Goal: Task Accomplishment & Management: Use online tool/utility

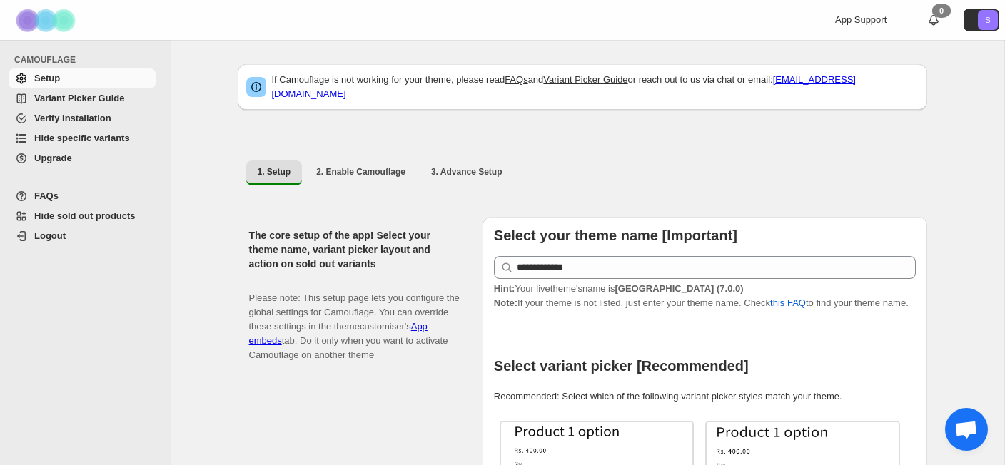
click at [94, 142] on span "Hide specific variants" at bounding box center [82, 138] width 96 height 11
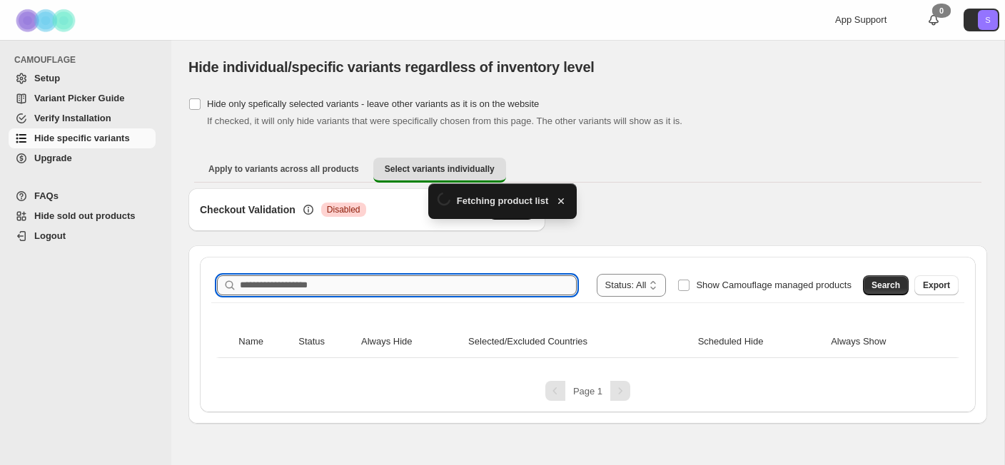
click at [477, 276] on div "**********" at bounding box center [588, 335] width 776 height 156
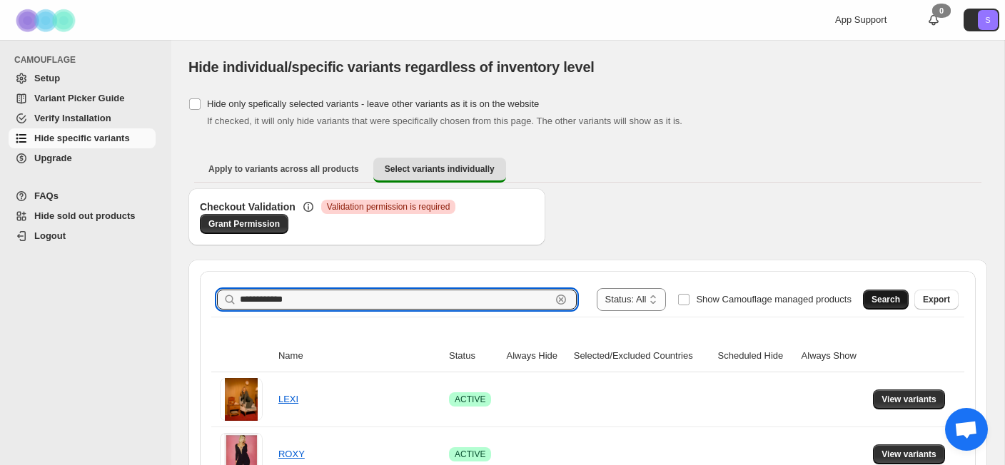
type input "**********"
click at [869, 304] on button "Search" at bounding box center [886, 300] width 46 height 20
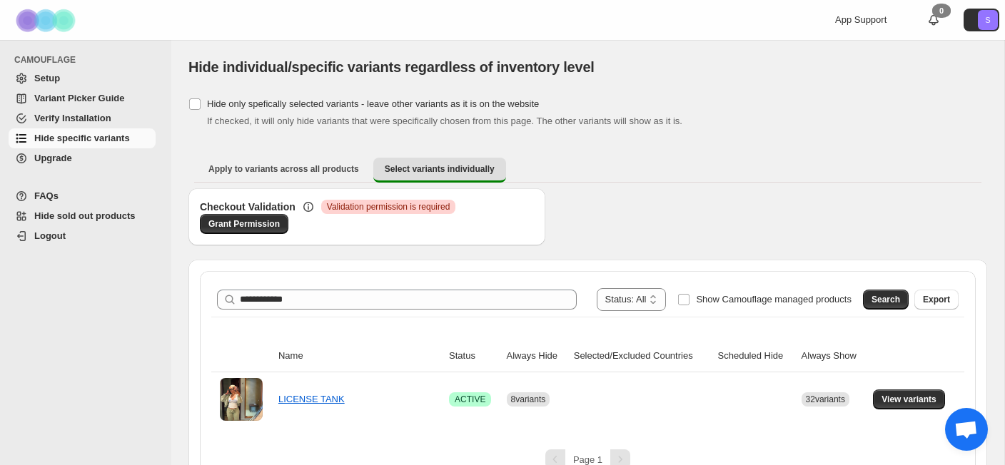
scroll to position [27, 0]
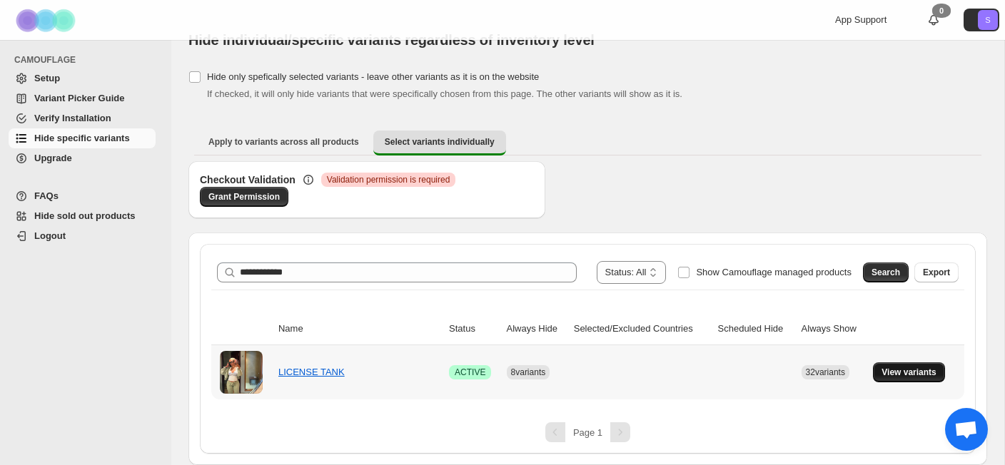
click at [904, 379] on button "View variants" at bounding box center [909, 373] width 72 height 20
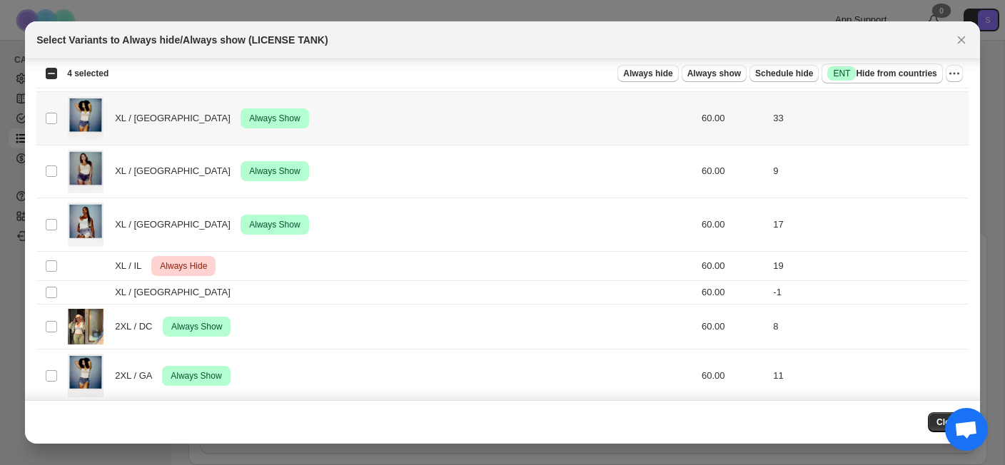
scroll to position [1110, 0]
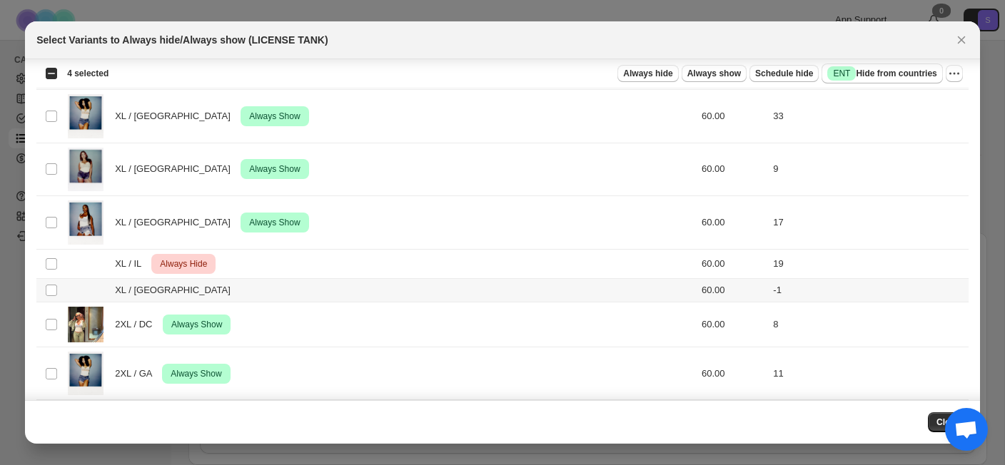
click at [67, 288] on td "XL / TX" at bounding box center [351, 290] width 574 height 24
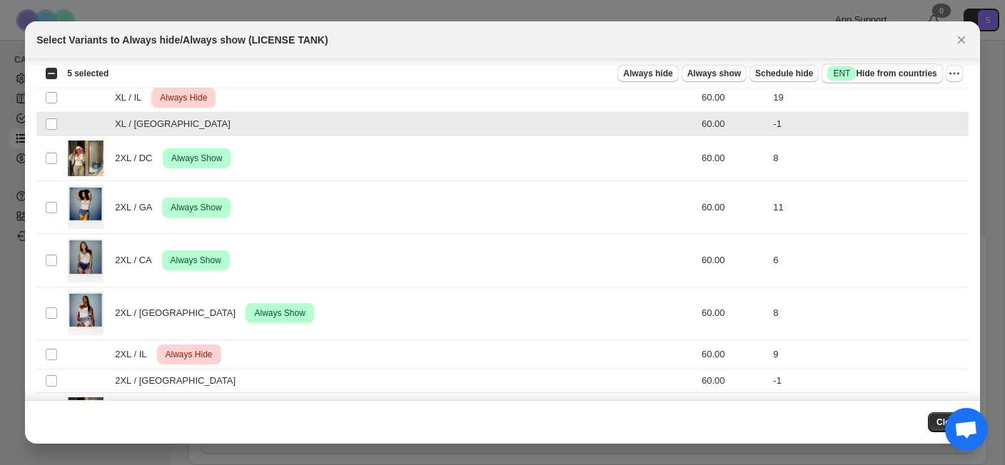
scroll to position [1302, 0]
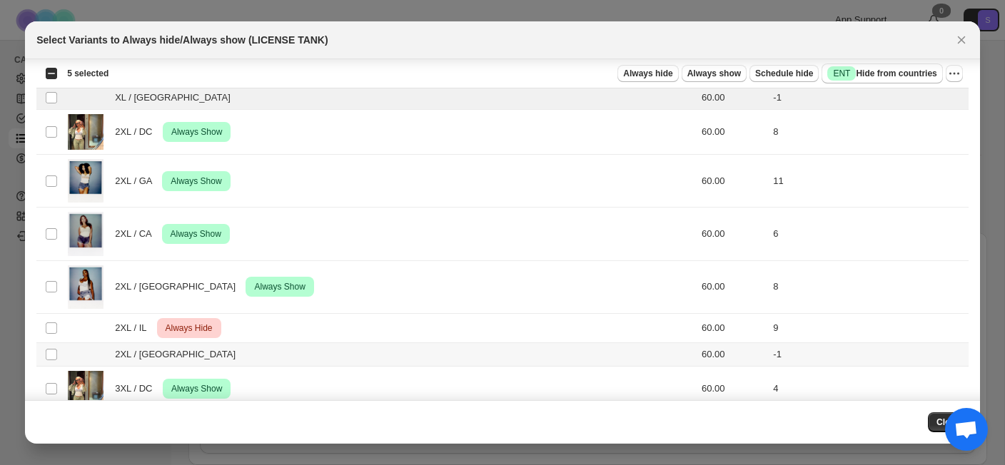
click at [64, 360] on td "2XL / TX" at bounding box center [351, 355] width 574 height 24
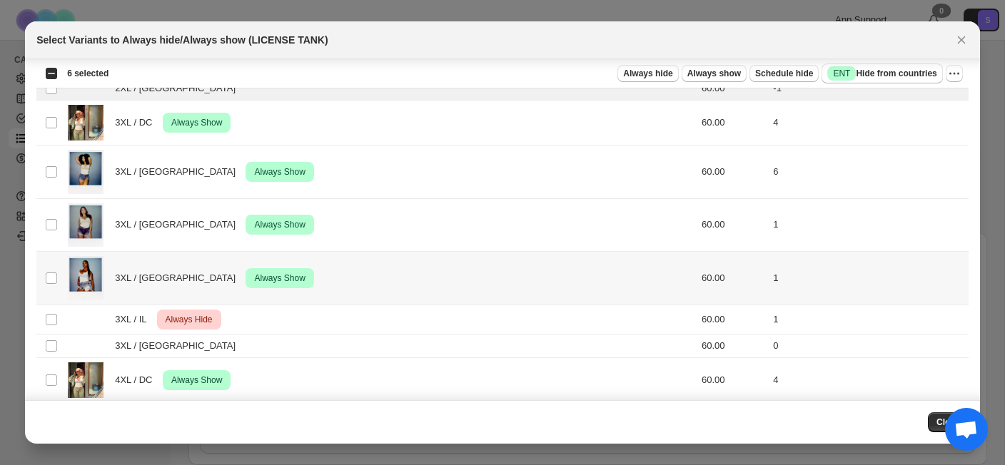
scroll to position [1571, 0]
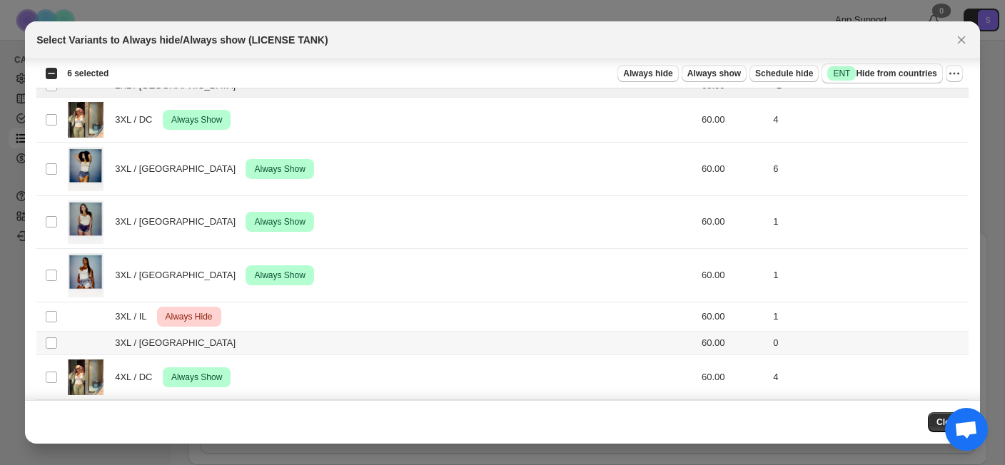
click at [79, 335] on td "3XL / TX" at bounding box center [351, 343] width 574 height 24
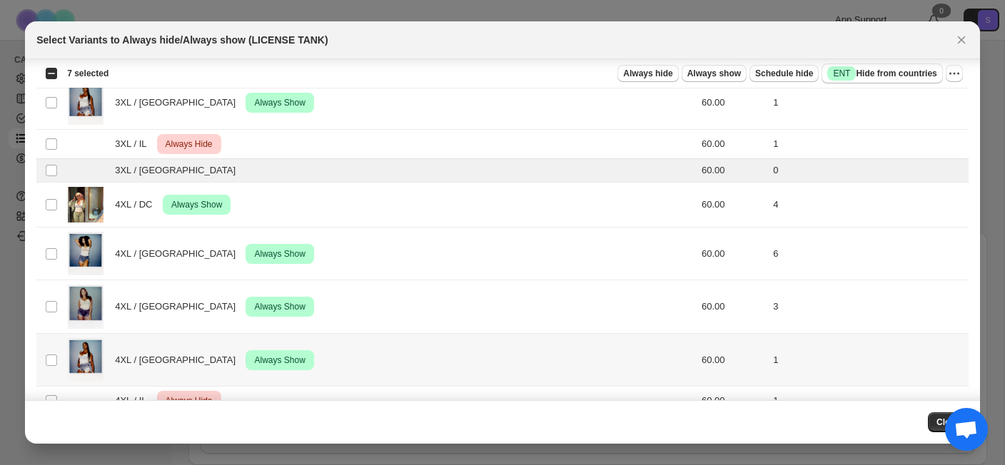
scroll to position [1794, 0]
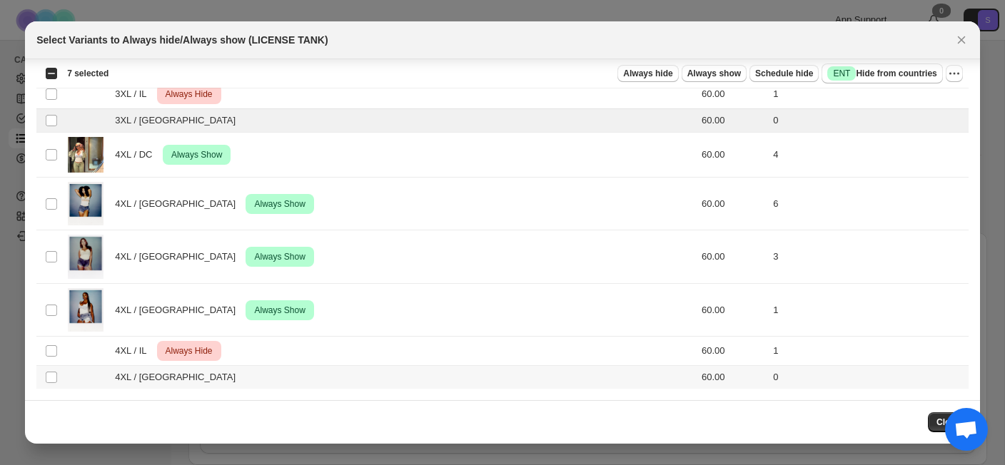
click at [63, 378] on td "Select product variant" at bounding box center [49, 378] width 27 height 24
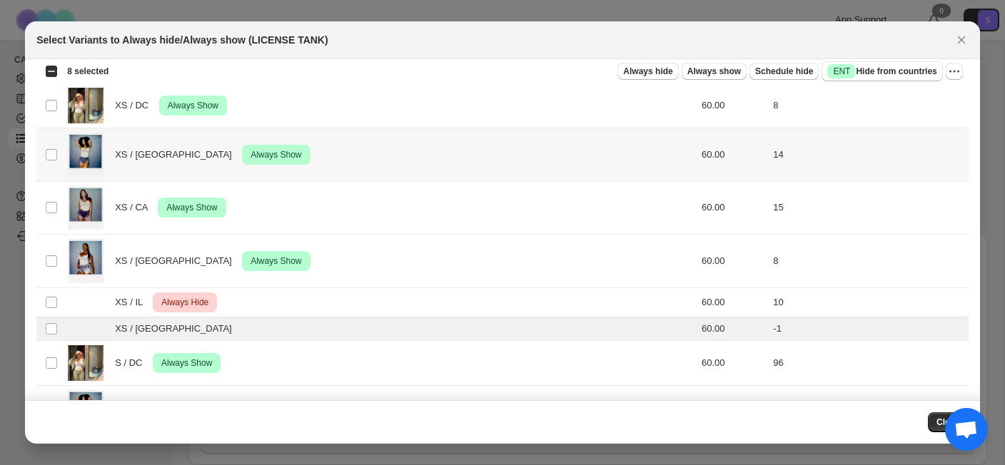
scroll to position [0, 0]
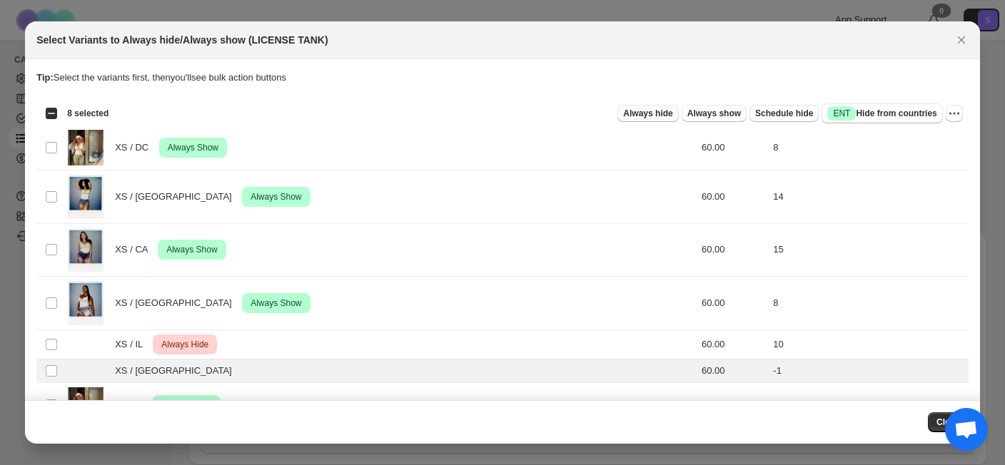
click at [654, 113] on span "Always hide" at bounding box center [647, 113] width 49 height 11
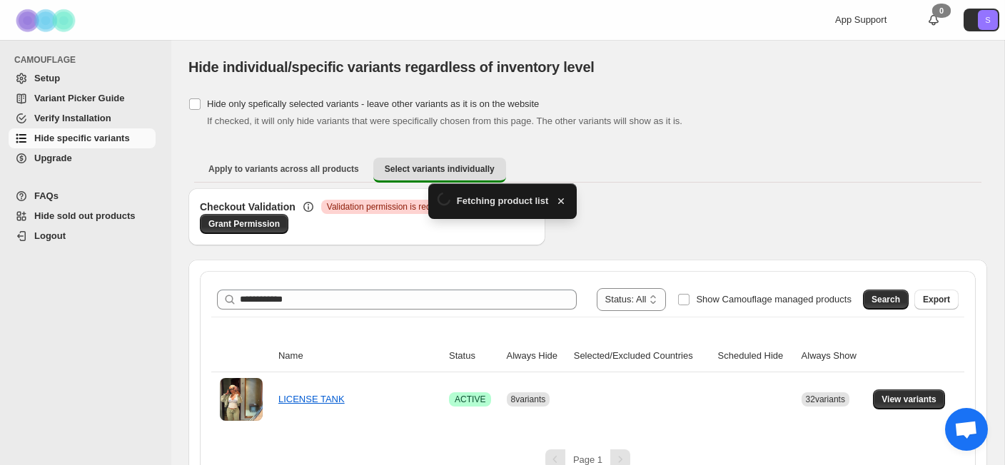
scroll to position [27, 0]
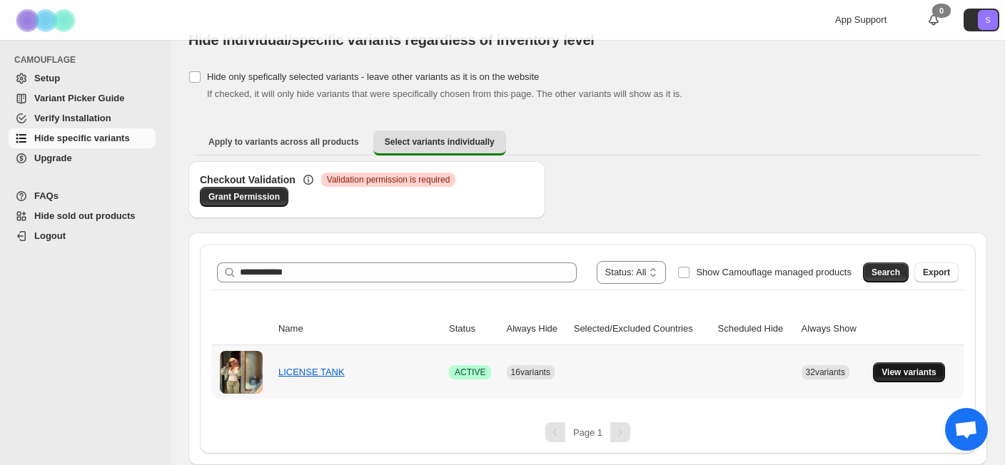
click at [885, 373] on span "View variants" at bounding box center [908, 372] width 55 height 11
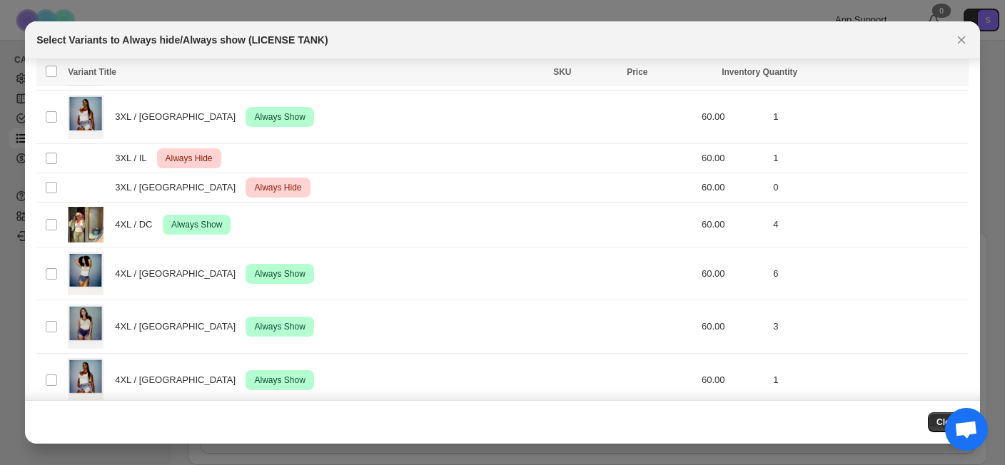
scroll to position [1840, 0]
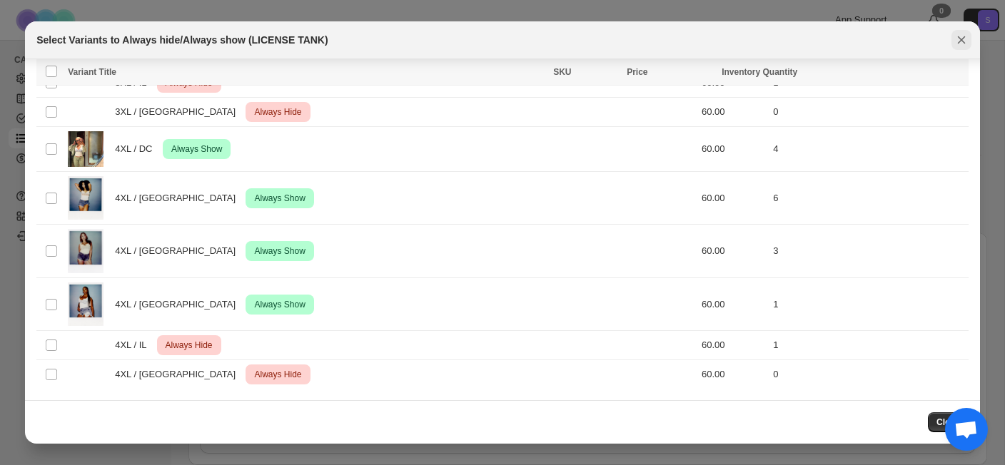
click at [955, 49] on button "Close" at bounding box center [961, 40] width 20 height 20
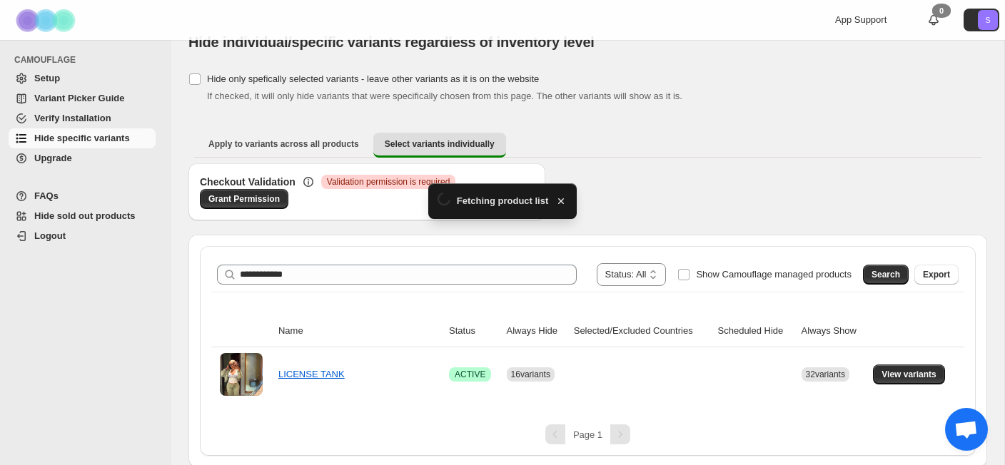
scroll to position [27, 0]
